Goal: Task Accomplishment & Management: Manage account settings

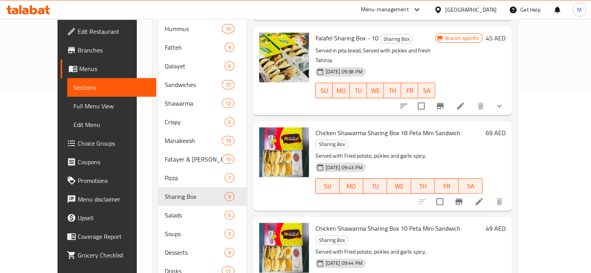
scroll to position [143, 0]
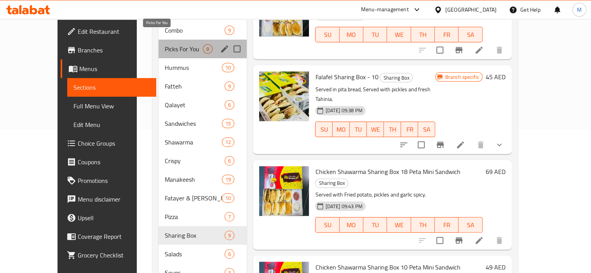
click at [165, 44] on span "Picks For You" at bounding box center [184, 48] width 38 height 9
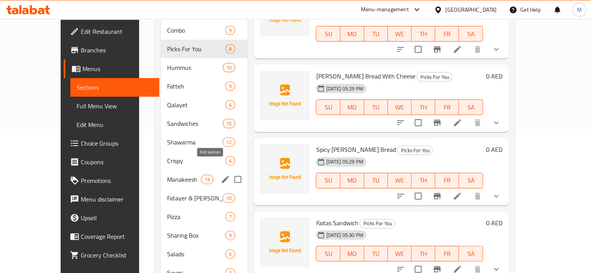
click at [221, 175] on icon "edit" at bounding box center [225, 179] width 9 height 9
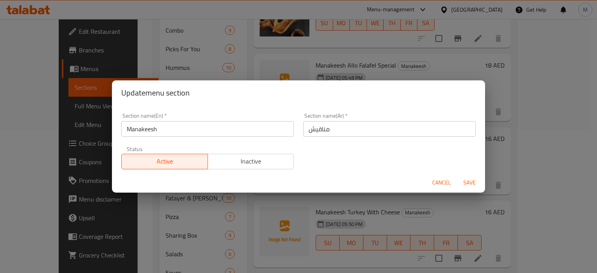
click at [224, 161] on span "Inactive" at bounding box center [251, 161] width 80 height 11
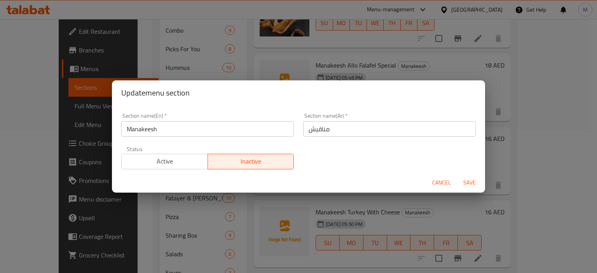
click at [432, 183] on span "Cancel" at bounding box center [441, 183] width 19 height 10
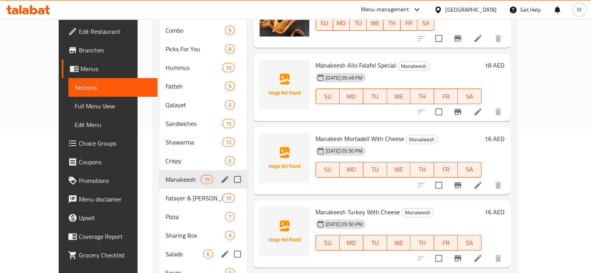
scroll to position [221, 0]
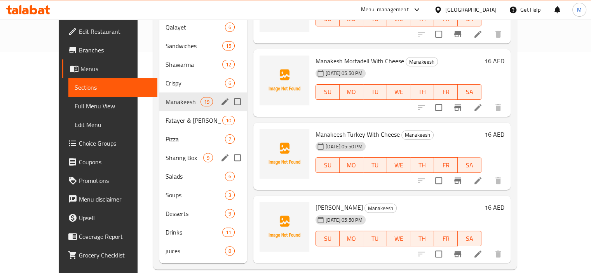
click at [222, 154] on icon "edit" at bounding box center [225, 157] width 7 height 7
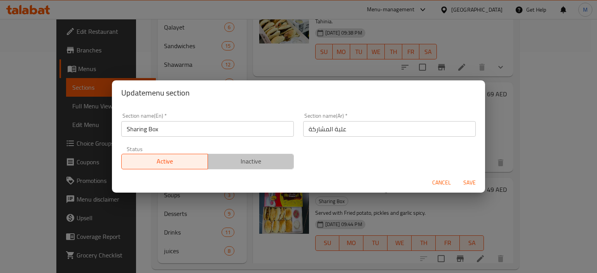
click at [269, 164] on span "Inactive" at bounding box center [251, 161] width 80 height 11
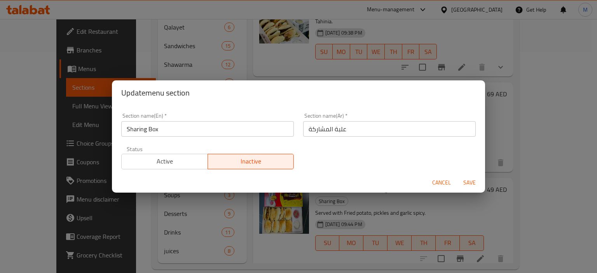
click at [467, 185] on span "Save" at bounding box center [469, 183] width 19 height 10
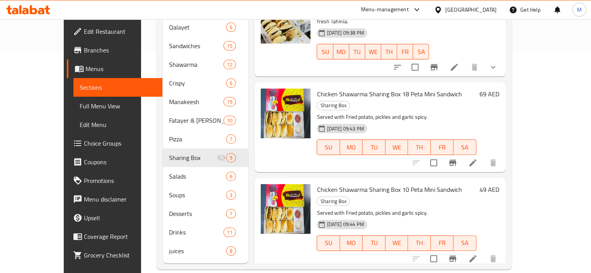
drag, startPoint x: 154, startPoint y: 38, endPoint x: 164, endPoint y: -11, distance: 50.5
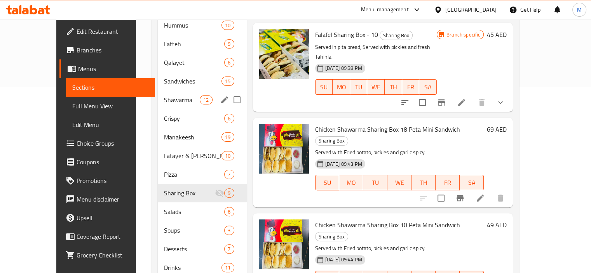
scroll to position [143, 0]
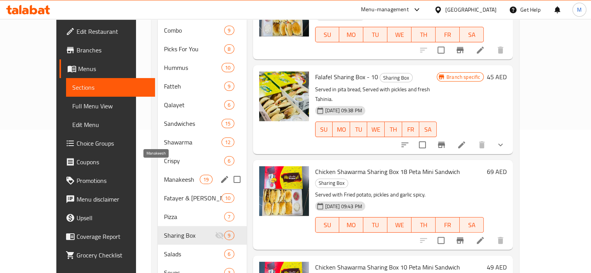
click at [164, 175] on span "Manakeesh" at bounding box center [182, 179] width 36 height 9
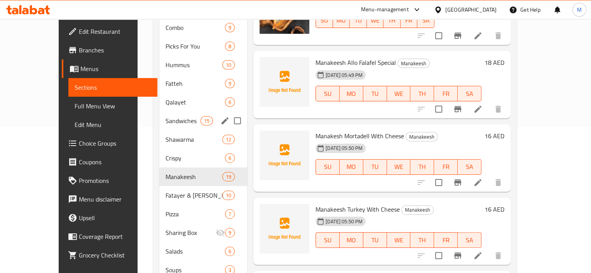
scroll to position [221, 0]
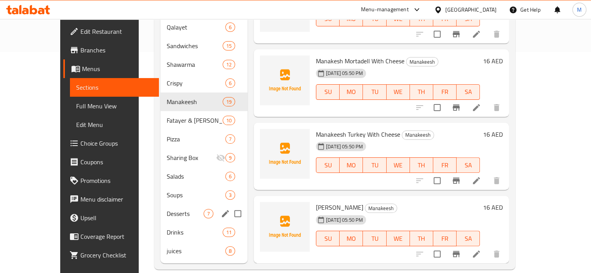
click at [167, 209] on span "Desserts" at bounding box center [185, 213] width 37 height 9
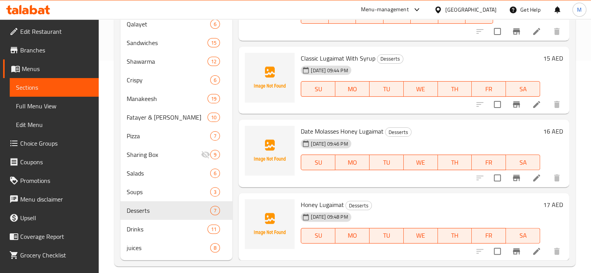
scroll to position [221, 0]
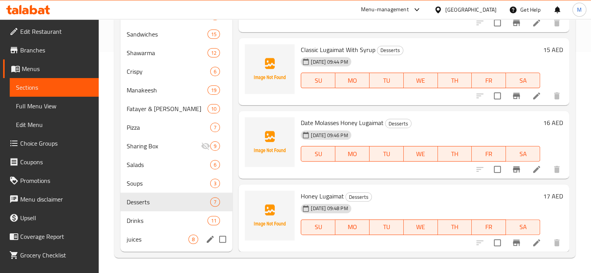
click at [150, 238] on span "juices" at bounding box center [158, 239] width 62 height 9
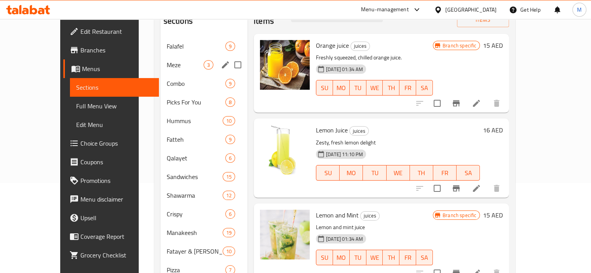
scroll to position [66, 0]
